Goal: Transaction & Acquisition: Purchase product/service

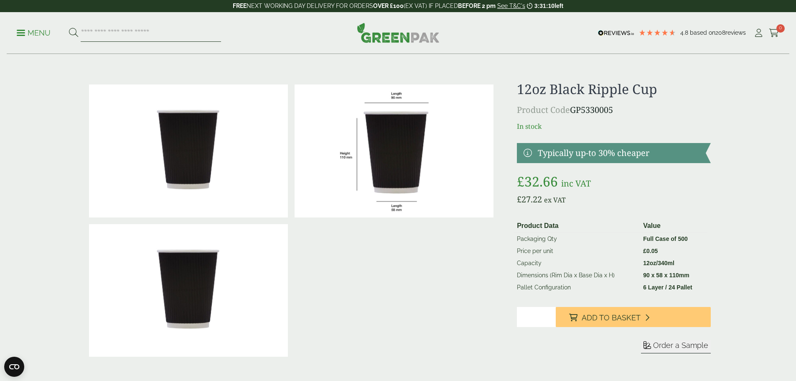
click at [145, 35] on input "search" at bounding box center [151, 33] width 140 height 18
type input "*****"
click at [69, 28] on button at bounding box center [73, 33] width 9 height 11
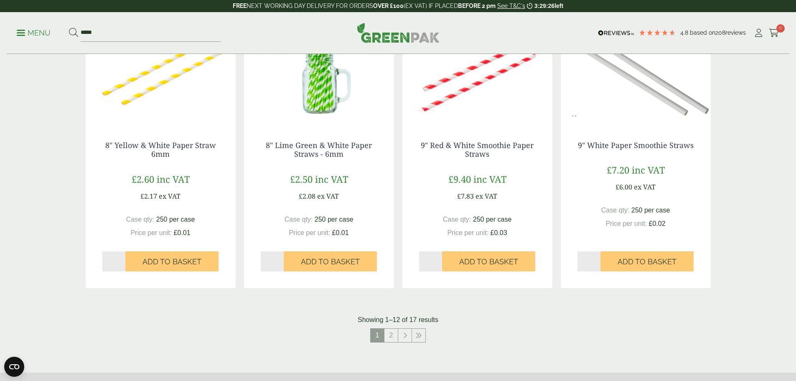
scroll to position [836, 0]
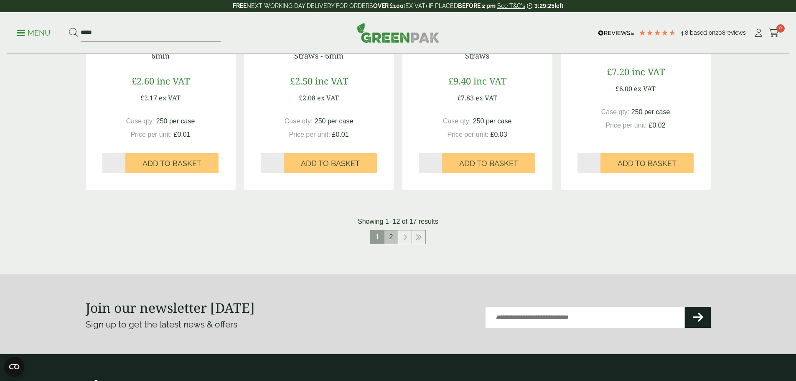
click at [392, 233] on link "2" at bounding box center [391, 236] width 13 height 13
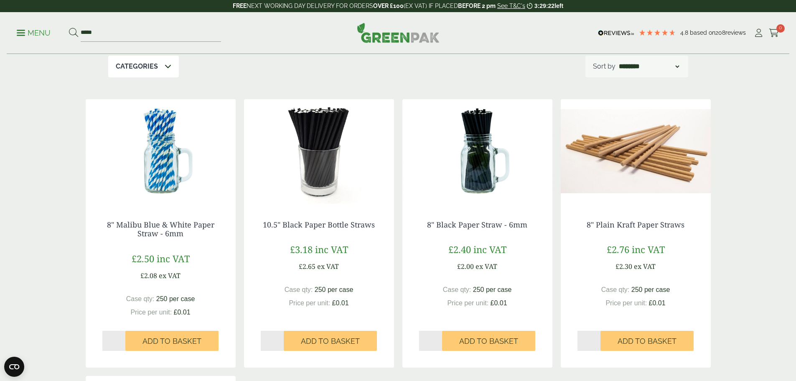
scroll to position [14, 0]
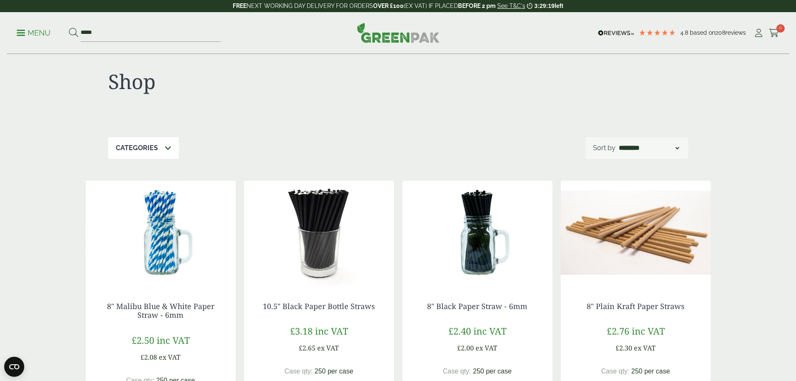
click at [173, 240] on img at bounding box center [161, 233] width 150 height 104
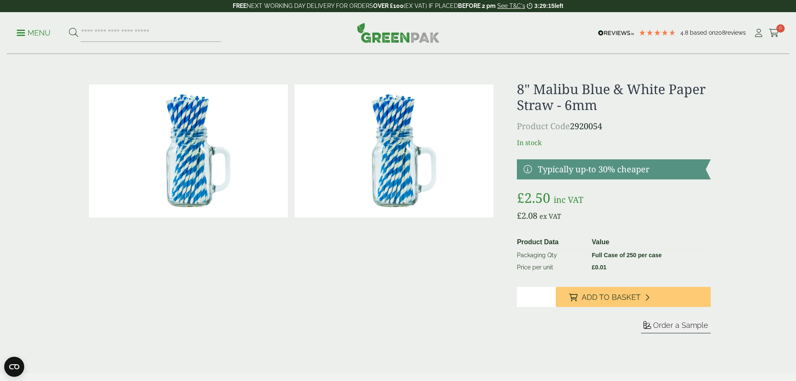
click at [536, 300] on input "*" at bounding box center [536, 297] width 39 height 20
click at [548, 294] on input "**" at bounding box center [536, 297] width 39 height 20
click at [549, 300] on input "**" at bounding box center [536, 297] width 39 height 20
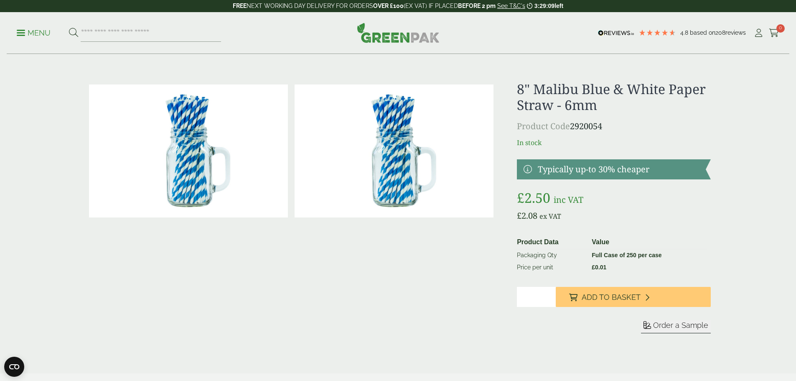
click at [549, 300] on input "*" at bounding box center [536, 297] width 39 height 20
type input "*"
click at [549, 300] on input "*" at bounding box center [536, 297] width 39 height 20
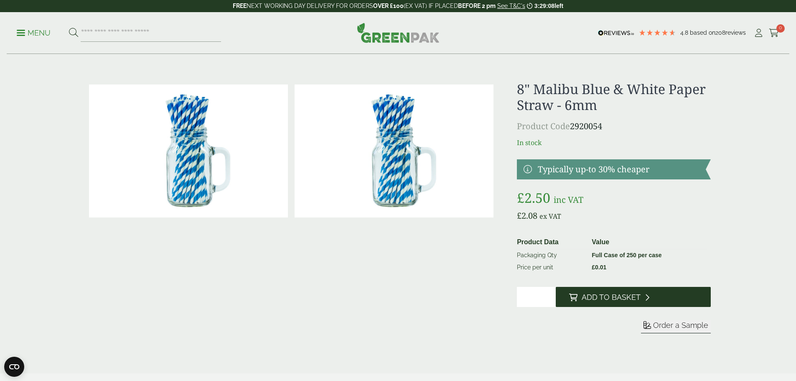
click at [586, 296] on span "Add to Basket" at bounding box center [611, 297] width 59 height 9
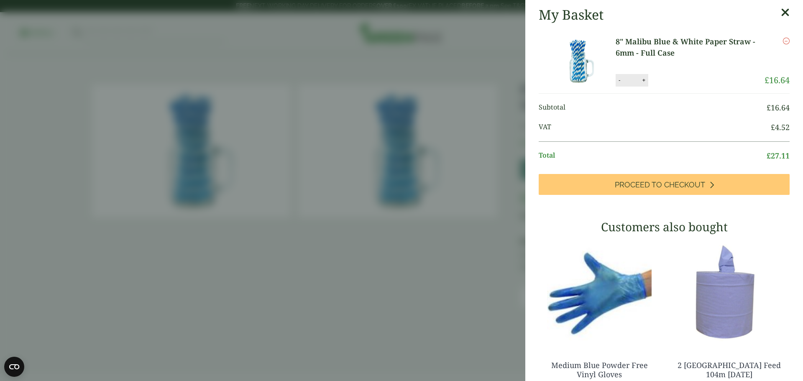
click at [780, 14] on icon at bounding box center [784, 13] width 9 height 12
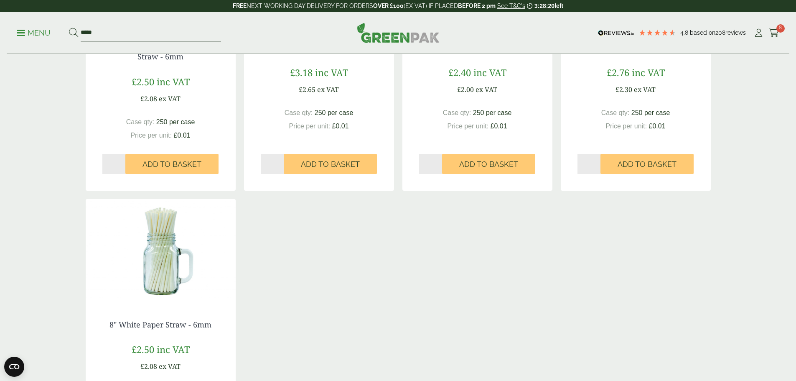
scroll to position [460, 0]
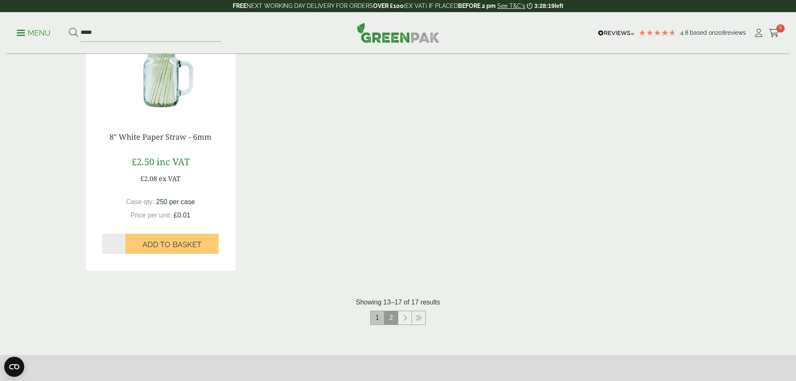
click at [378, 317] on link "1" at bounding box center [377, 317] width 13 height 13
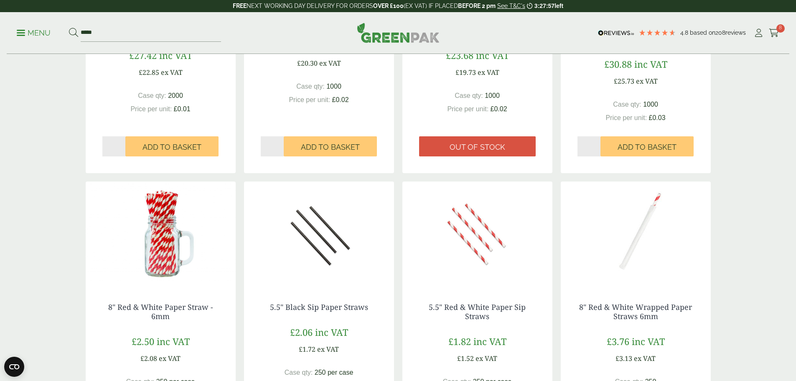
scroll to position [293, 0]
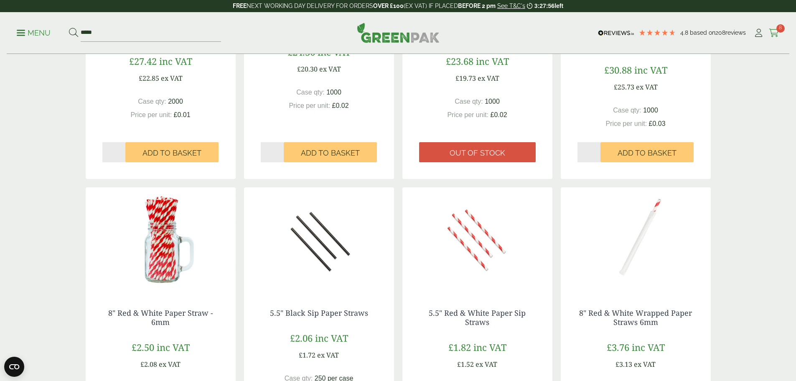
click at [769, 36] on icon at bounding box center [774, 33] width 10 height 8
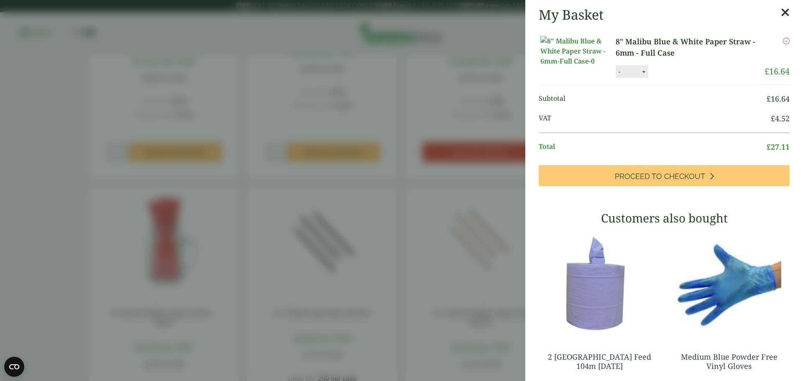
click at [646, 75] on button "+" at bounding box center [643, 71] width 8 height 7
type input "**"
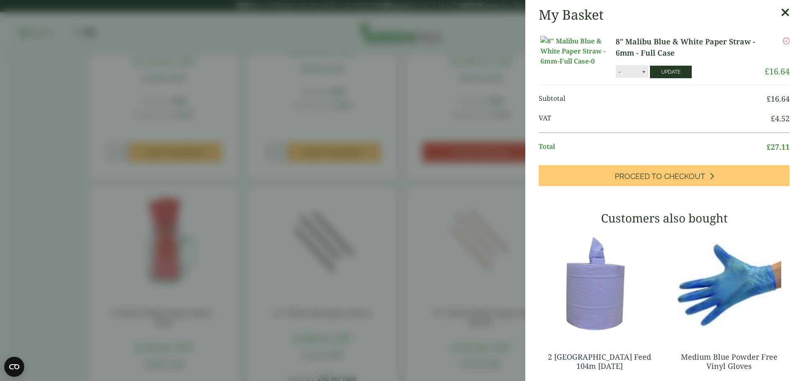
click at [655, 78] on button "Update" at bounding box center [671, 72] width 42 height 13
click at [477, 84] on aside "My Basket 8" Malibu Blue & White Paper Straw - 6mm - Full Case 8" Malibu Blue &…" at bounding box center [401, 190] width 803 height 381
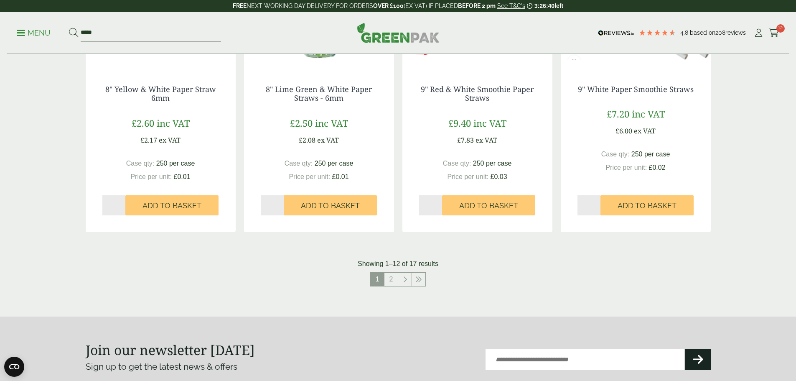
scroll to position [795, 0]
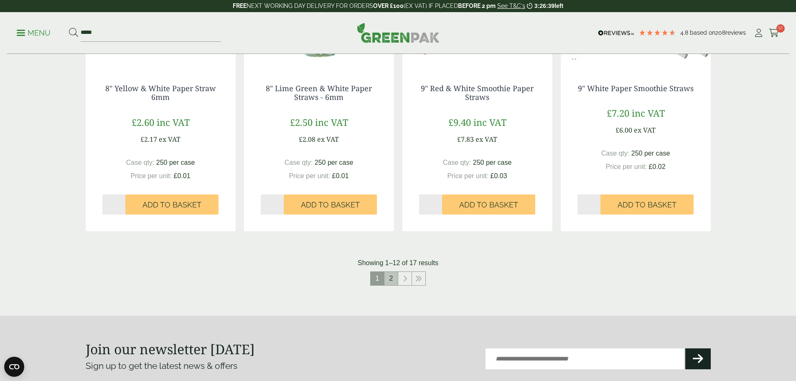
click at [391, 275] on link "2" at bounding box center [391, 278] width 13 height 13
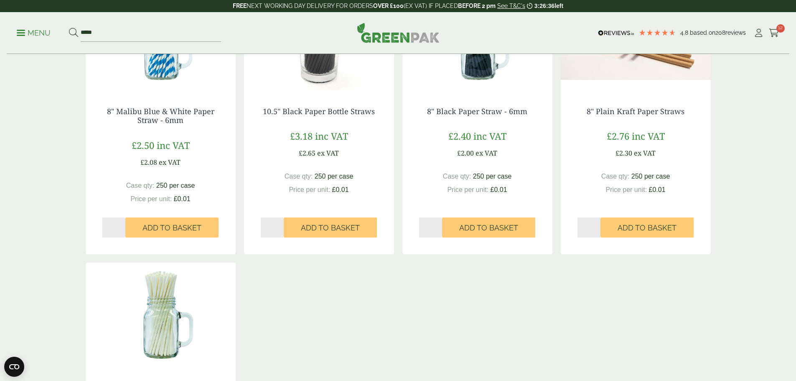
scroll to position [70, 0]
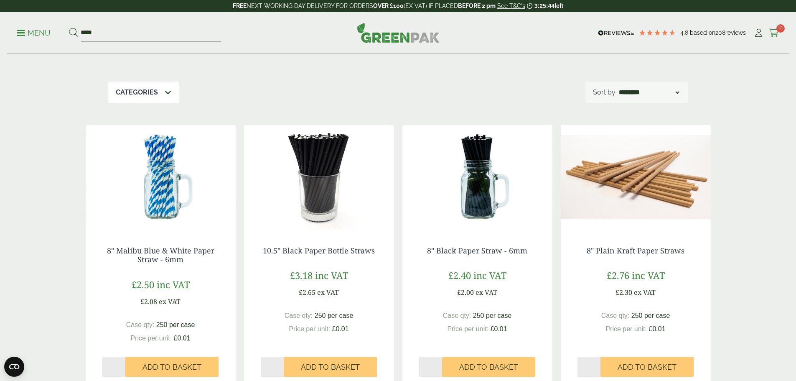
click at [774, 32] on icon at bounding box center [774, 33] width 10 height 8
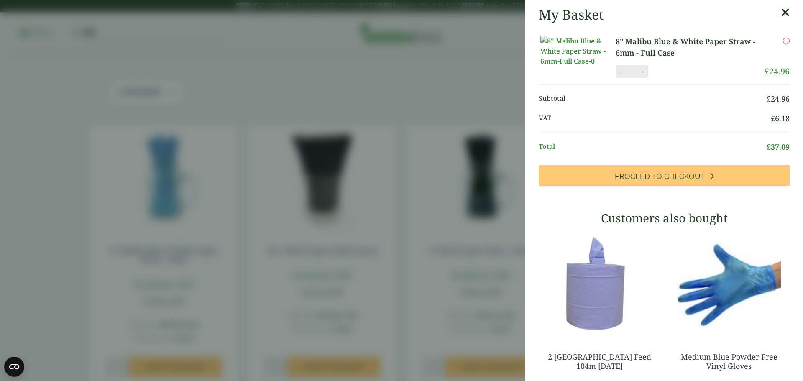
click at [780, 13] on icon at bounding box center [784, 13] width 9 height 12
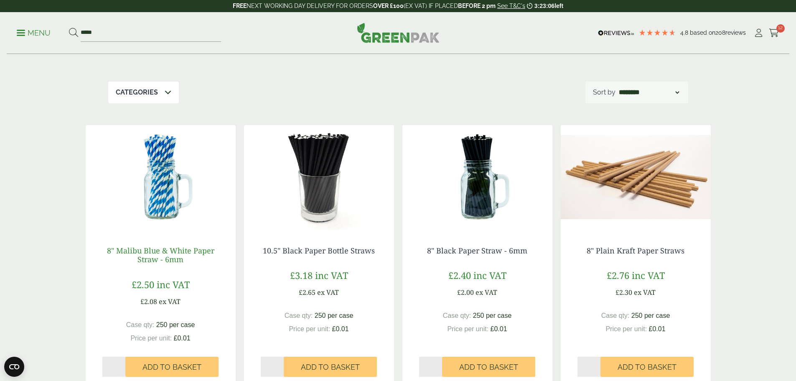
click at [167, 253] on link "8" Malibu Blue & White Paper Straw - 6mm" at bounding box center [160, 254] width 107 height 19
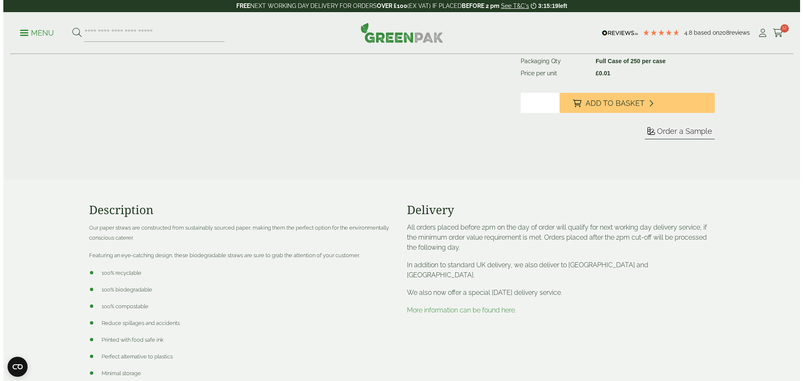
scroll to position [56, 0]
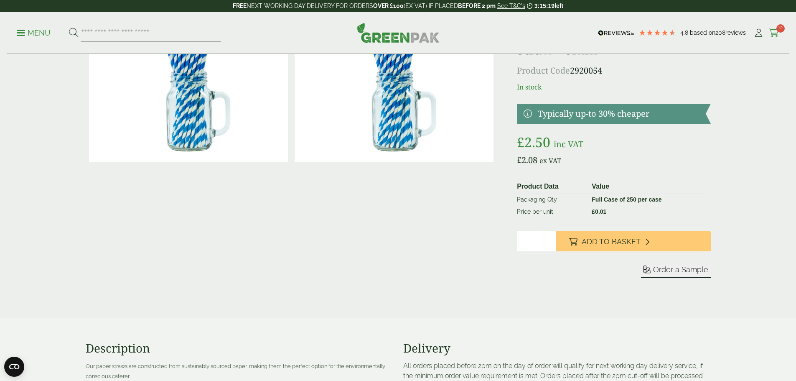
click at [777, 27] on span "12" at bounding box center [781, 28] width 8 height 8
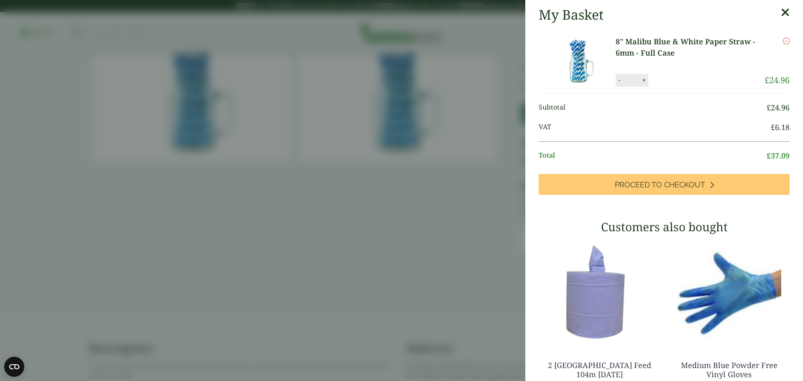
click at [782, 43] on icon "Remove this item" at bounding box center [785, 41] width 7 height 7
